Goal: Navigation & Orientation: Understand site structure

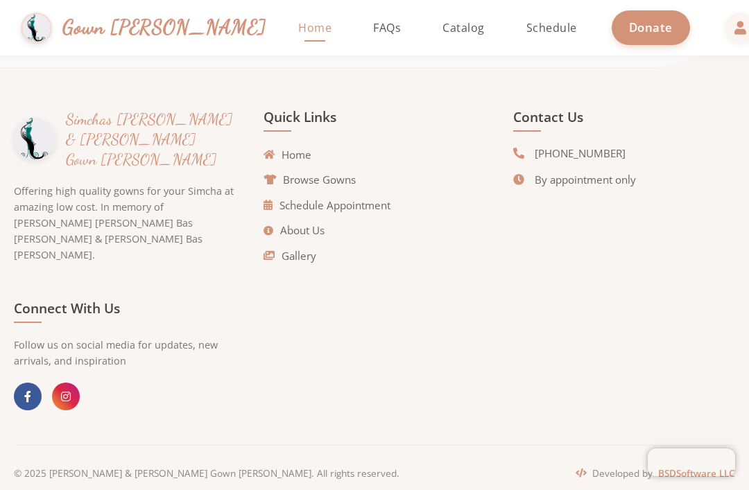
scroll to position [3141, 0]
click at [372, 214] on link "Schedule Appointment" at bounding box center [327, 206] width 127 height 16
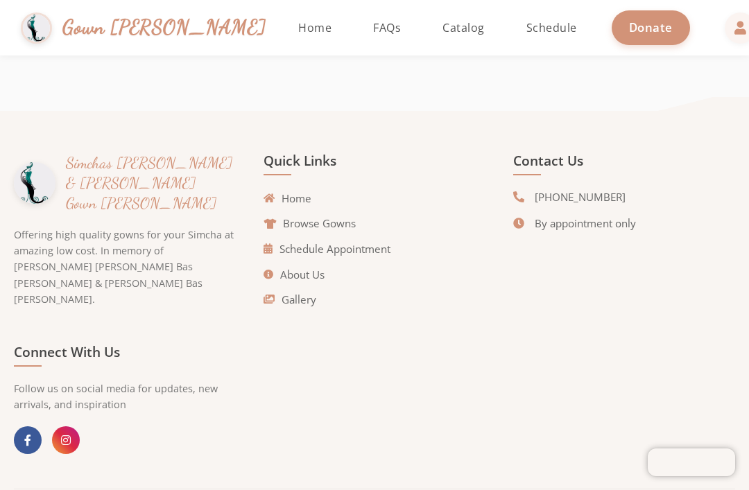
scroll to position [44, 0]
click at [300, 267] on link "About Us" at bounding box center [294, 275] width 61 height 16
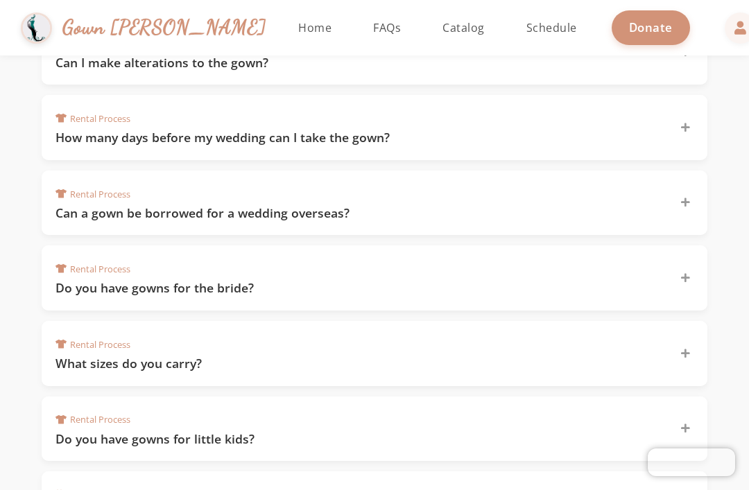
scroll to position [334, 0]
click at [688, 204] on icon at bounding box center [685, 203] width 9 height 10
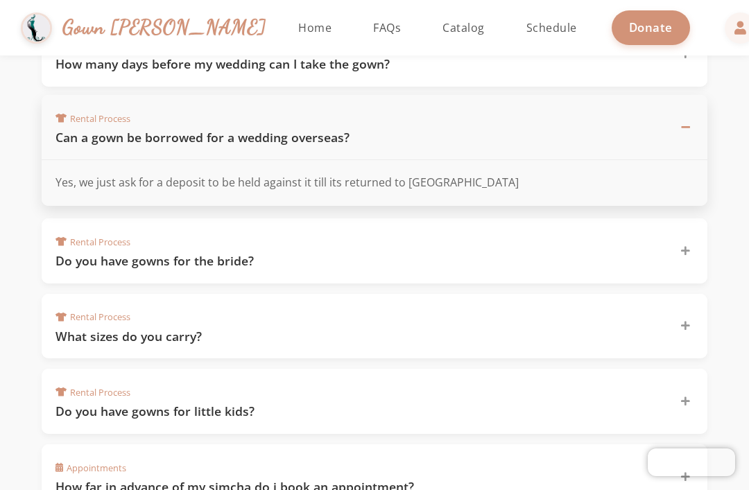
scroll to position [408, 0]
click at [689, 248] on icon at bounding box center [685, 252] width 9 height 10
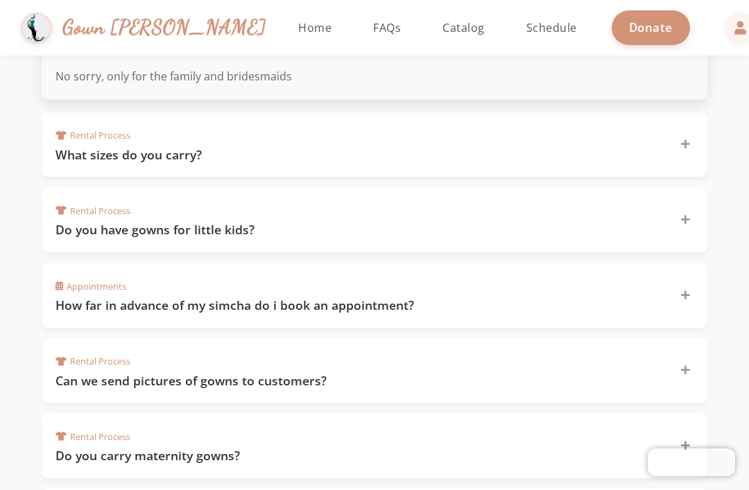
scroll to position [591, 0]
click at [685, 291] on div at bounding box center [685, 294] width 17 height 17
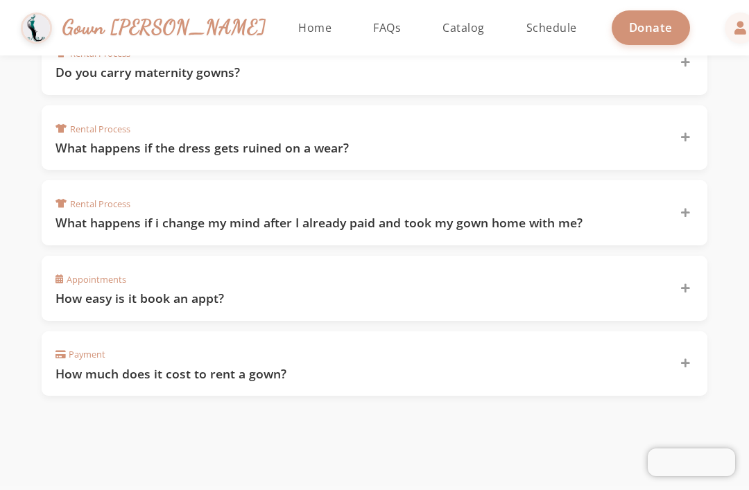
scroll to position [975, 0]
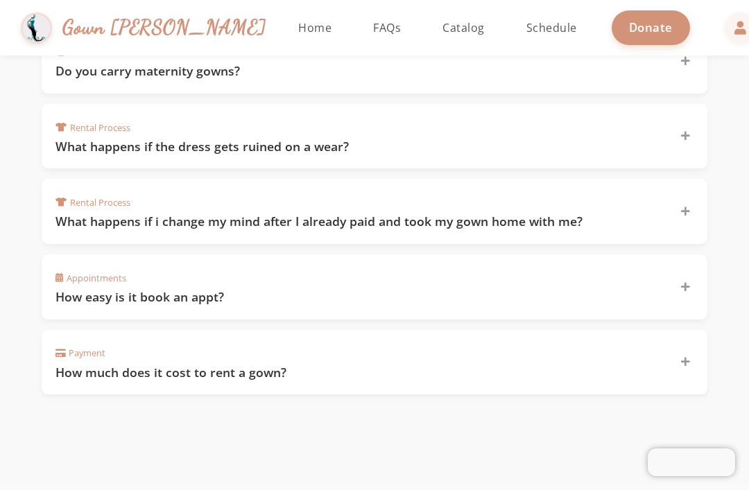
click at [687, 357] on icon at bounding box center [685, 362] width 9 height 10
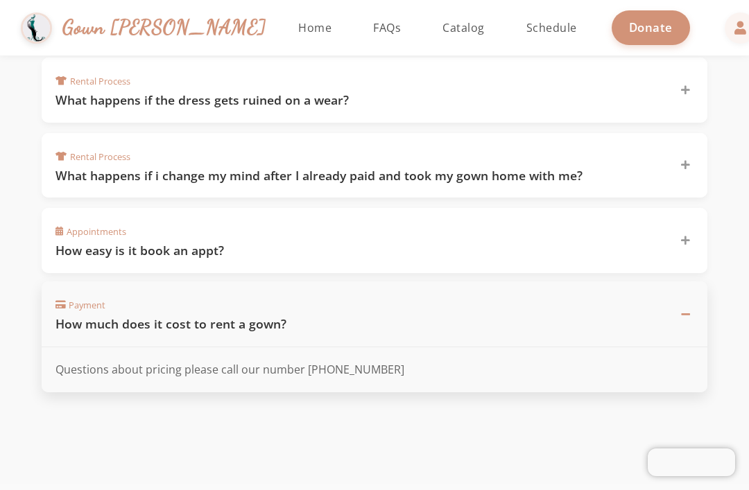
click at [687, 85] on div at bounding box center [685, 90] width 17 height 17
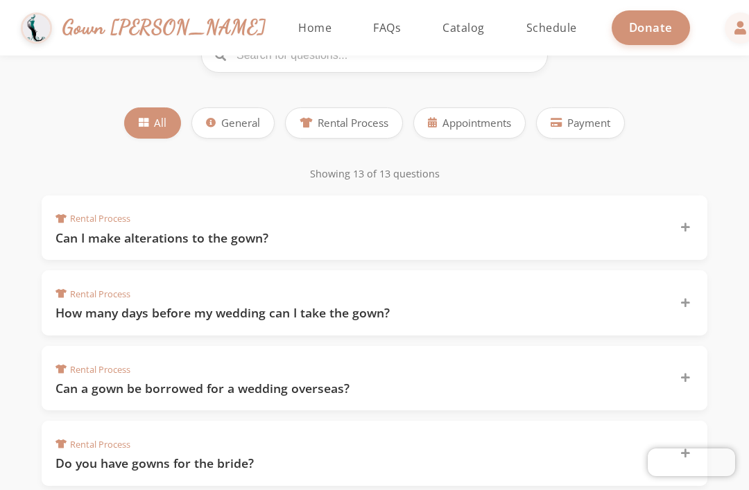
scroll to position [157, 0]
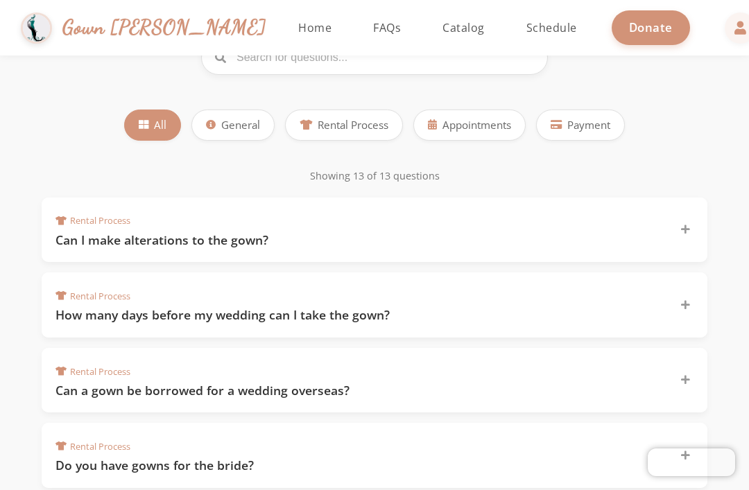
click at [687, 301] on icon at bounding box center [685, 305] width 9 height 10
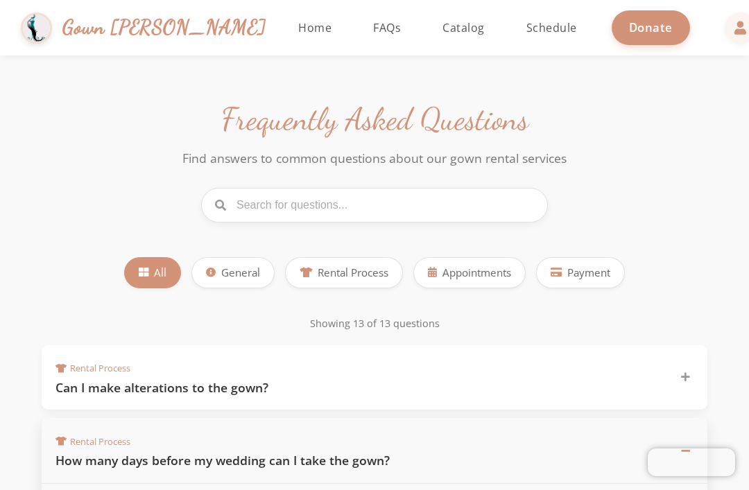
scroll to position [10, 0]
click at [471, 275] on span "Appointments" at bounding box center [477, 272] width 69 height 16
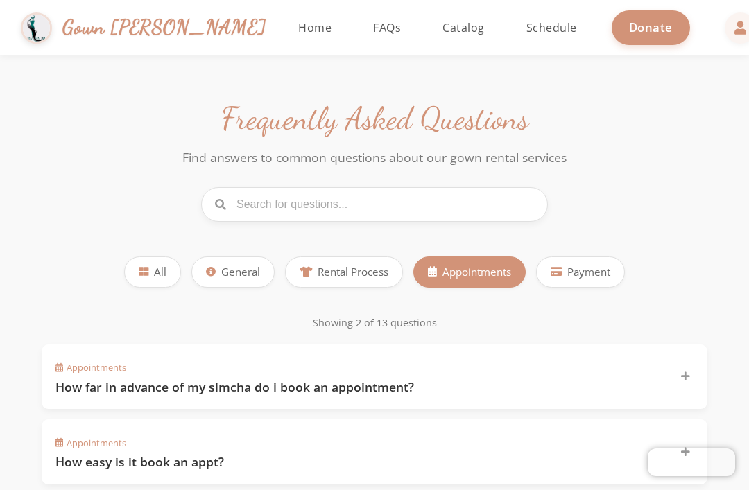
click at [471, 273] on span "Appointments" at bounding box center [477, 272] width 69 height 16
click at [298, 34] on span "Home" at bounding box center [314, 27] width 33 height 15
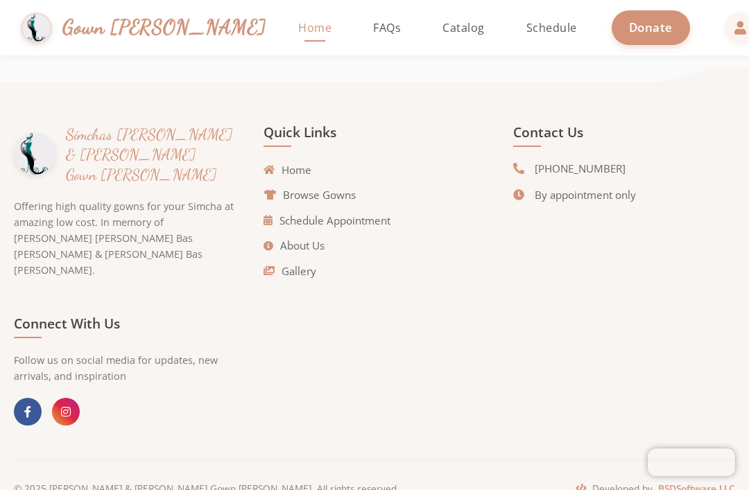
scroll to position [3127, 0]
click at [323, 253] on link "About Us" at bounding box center [294, 245] width 61 height 16
click at [302, 279] on link "Gallery" at bounding box center [290, 271] width 53 height 16
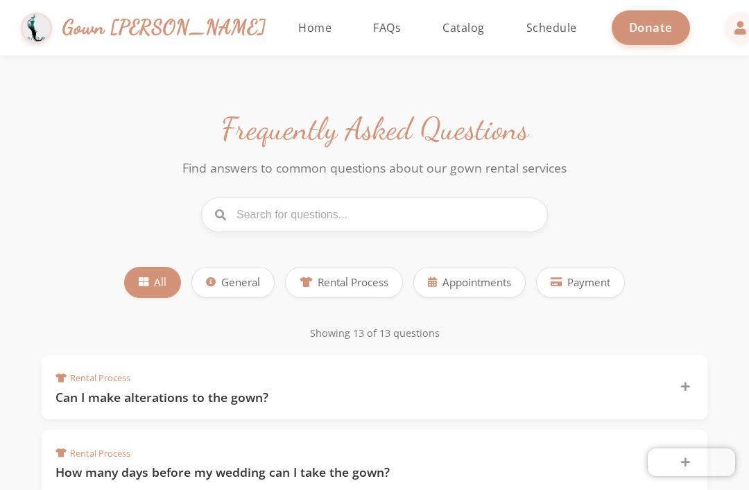
click at [243, 278] on span "General" at bounding box center [240, 283] width 39 height 16
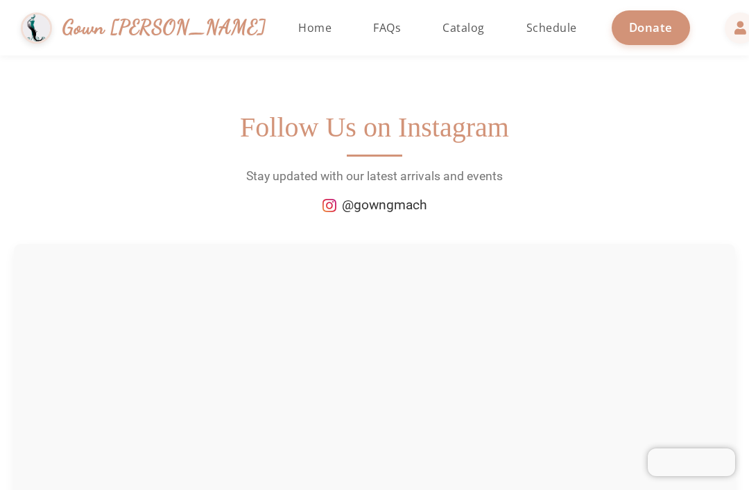
scroll to position [-2, 0]
